Goal: Task Accomplishment & Management: Complete application form

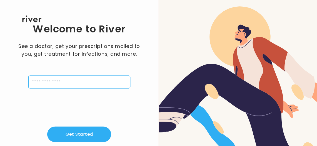
click at [36, 81] on input "tel" at bounding box center [79, 82] width 102 height 13
type input "**********"
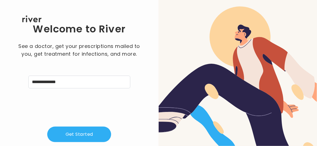
drag, startPoint x: 315, startPoint y: 24, endPoint x: 315, endPoint y: 38, distance: 14.2
click at [315, 38] on div at bounding box center [237, 91] width 158 height 182
drag, startPoint x: 295, startPoint y: 19, endPoint x: 303, endPoint y: 39, distance: 21.1
click at [303, 39] on div at bounding box center [237, 91] width 158 height 182
drag, startPoint x: 301, startPoint y: 26, endPoint x: 305, endPoint y: 42, distance: 16.4
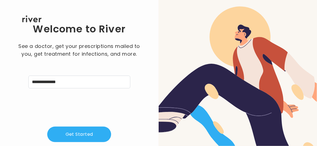
click at [306, 42] on div at bounding box center [237, 91] width 158 height 182
drag, startPoint x: 315, startPoint y: 4, endPoint x: 315, endPoint y: 53, distance: 48.5
click at [315, 45] on div at bounding box center [237, 91] width 158 height 182
drag, startPoint x: 149, startPoint y: 81, endPoint x: 148, endPoint y: 61, distance: 19.7
click at [148, 61] on div "**********" at bounding box center [79, 94] width 141 height 144
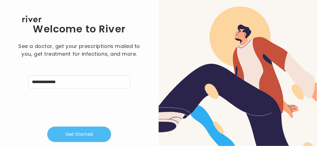
click at [75, 131] on button "Get Started" at bounding box center [79, 135] width 64 height 16
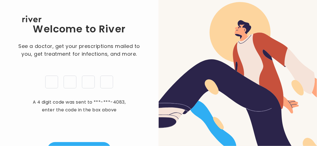
click at [51, 81] on input "tel" at bounding box center [51, 82] width 13 height 13
type input "*"
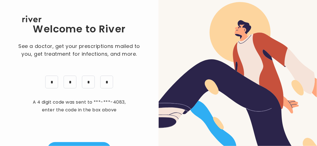
drag, startPoint x: 306, startPoint y: 11, endPoint x: 303, endPoint y: 62, distance: 51.1
click at [308, 64] on div at bounding box center [237, 86] width 158 height 173
drag, startPoint x: 125, startPoint y: 122, endPoint x: 137, endPoint y: 109, distance: 18.1
click at [137, 109] on div "Welcome to River See a doctor, get your prescriptions mailed to you, get treatm…" at bounding box center [79, 89] width 141 height 135
drag, startPoint x: 299, startPoint y: 8, endPoint x: 302, endPoint y: 12, distance: 4.4
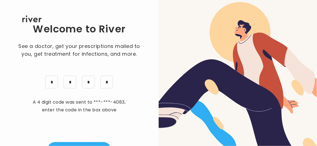
drag, startPoint x: 315, startPoint y: 54, endPoint x: 315, endPoint y: 86, distance: 32.5
click at [315, 86] on div at bounding box center [237, 86] width 158 height 173
drag, startPoint x: 80, startPoint y: 125, endPoint x: 117, endPoint y: 112, distance: 39.2
click at [108, 112] on div "Welcome to River See a doctor, get your prescriptions mailed to you, get treatm…" at bounding box center [79, 89] width 141 height 135
drag, startPoint x: 314, startPoint y: 79, endPoint x: 315, endPoint y: 112, distance: 33.1
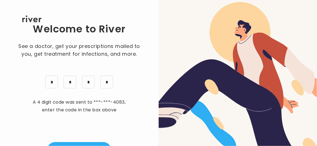
click at [315, 117] on div at bounding box center [237, 86] width 158 height 173
click at [280, 81] on div at bounding box center [237, 86] width 158 height 173
click at [278, 82] on div at bounding box center [237, 86] width 158 height 173
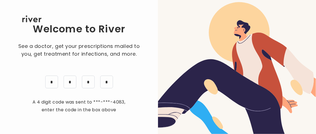
drag, startPoint x: 308, startPoint y: 19, endPoint x: 314, endPoint y: 29, distance: 12.0
click at [305, 36] on div at bounding box center [237, 86] width 158 height 173
click at [97, 110] on p "A 4 digit code was sent to ***-***-4083 , enter the code in the box above" at bounding box center [79, 106] width 97 height 16
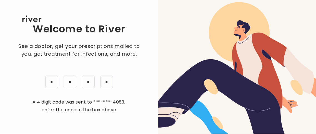
click at [97, 108] on p "A 4 digit code was sent to ***-***-4083 , enter the code in the box above" at bounding box center [79, 106] width 97 height 16
click at [118, 102] on span "***-***-4083" at bounding box center [108, 102] width 31 height 8
click at [118, 101] on span "***-***-4083" at bounding box center [108, 102] width 31 height 8
click at [116, 104] on span "***-***-4083" at bounding box center [108, 102] width 31 height 8
drag, startPoint x: 315, startPoint y: 11, endPoint x: 312, endPoint y: 144, distance: 132.9
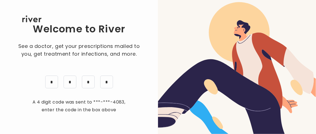
click at [312, 134] on html "Welcome to River See a doctor, get your prescriptions mailed to you, get treatm…" at bounding box center [158, 67] width 316 height 134
click at [267, 117] on div at bounding box center [237, 86] width 158 height 173
click at [265, 115] on div at bounding box center [237, 86] width 158 height 173
drag, startPoint x: 264, startPoint y: 114, endPoint x: 273, endPoint y: 117, distance: 9.2
click at [264, 114] on div at bounding box center [237, 86] width 158 height 173
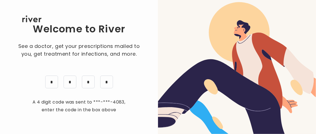
drag, startPoint x: 315, startPoint y: 130, endPoint x: 305, endPoint y: 60, distance: 71.0
click at [305, 60] on div at bounding box center [237, 86] width 158 height 173
click at [212, 49] on div at bounding box center [237, 86] width 158 height 173
click at [202, 30] on div at bounding box center [237, 86] width 158 height 173
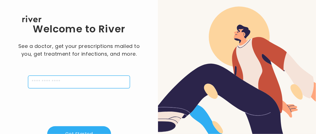
click at [36, 81] on input "tel" at bounding box center [79, 82] width 102 height 13
type input "**********"
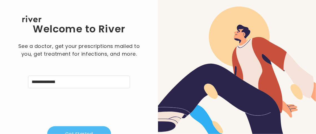
click at [87, 131] on button "Get Started" at bounding box center [79, 134] width 64 height 16
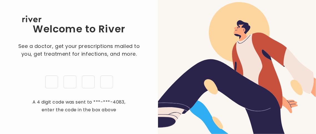
click at [49, 78] on input "tel" at bounding box center [51, 82] width 13 height 13
type input "*"
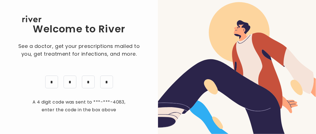
click at [88, 131] on div "Welcome to River See a doctor, get your prescriptions mailed to you, get treatm…" at bounding box center [79, 89] width 140 height 135
click at [103, 128] on div "Welcome to River See a doctor, get your prescriptions mailed to you, get treatm…" at bounding box center [79, 89] width 140 height 135
click at [93, 133] on div "Welcome to River See a doctor, get your prescriptions mailed to you, get treatm…" at bounding box center [79, 89] width 140 height 135
click at [94, 132] on div "Welcome to River See a doctor, get your prescriptions mailed to you, get treatm…" at bounding box center [79, 89] width 140 height 135
click at [314, 131] on div at bounding box center [237, 86] width 158 height 173
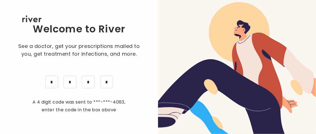
click at [314, 130] on div at bounding box center [237, 86] width 158 height 173
drag, startPoint x: 283, startPoint y: 24, endPoint x: 285, endPoint y: 27, distance: 3.4
